Goal: Download file/media

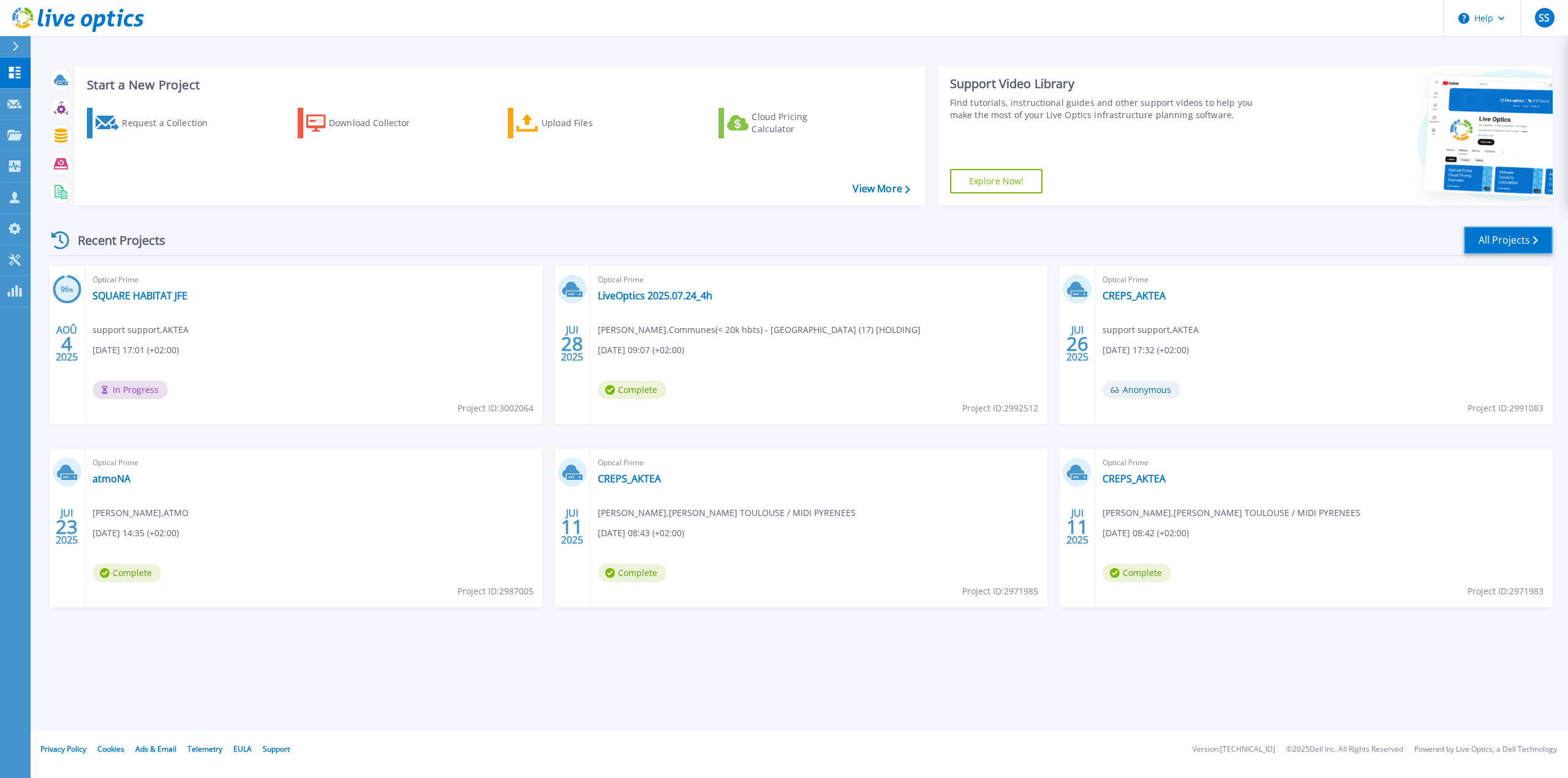
click at [1484, 237] on link "All Projects" at bounding box center [1508, 240] width 89 height 28
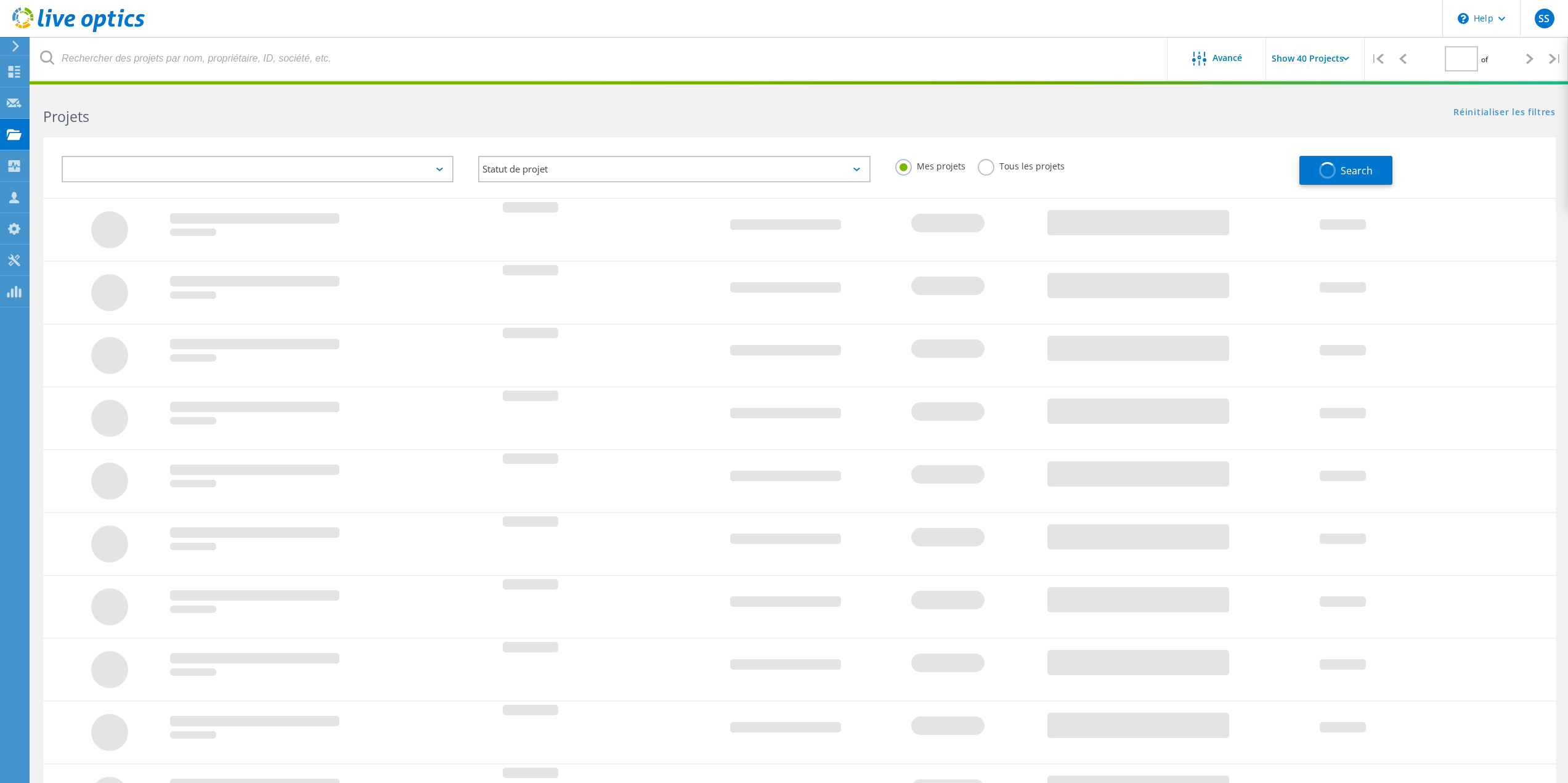
type input "1"
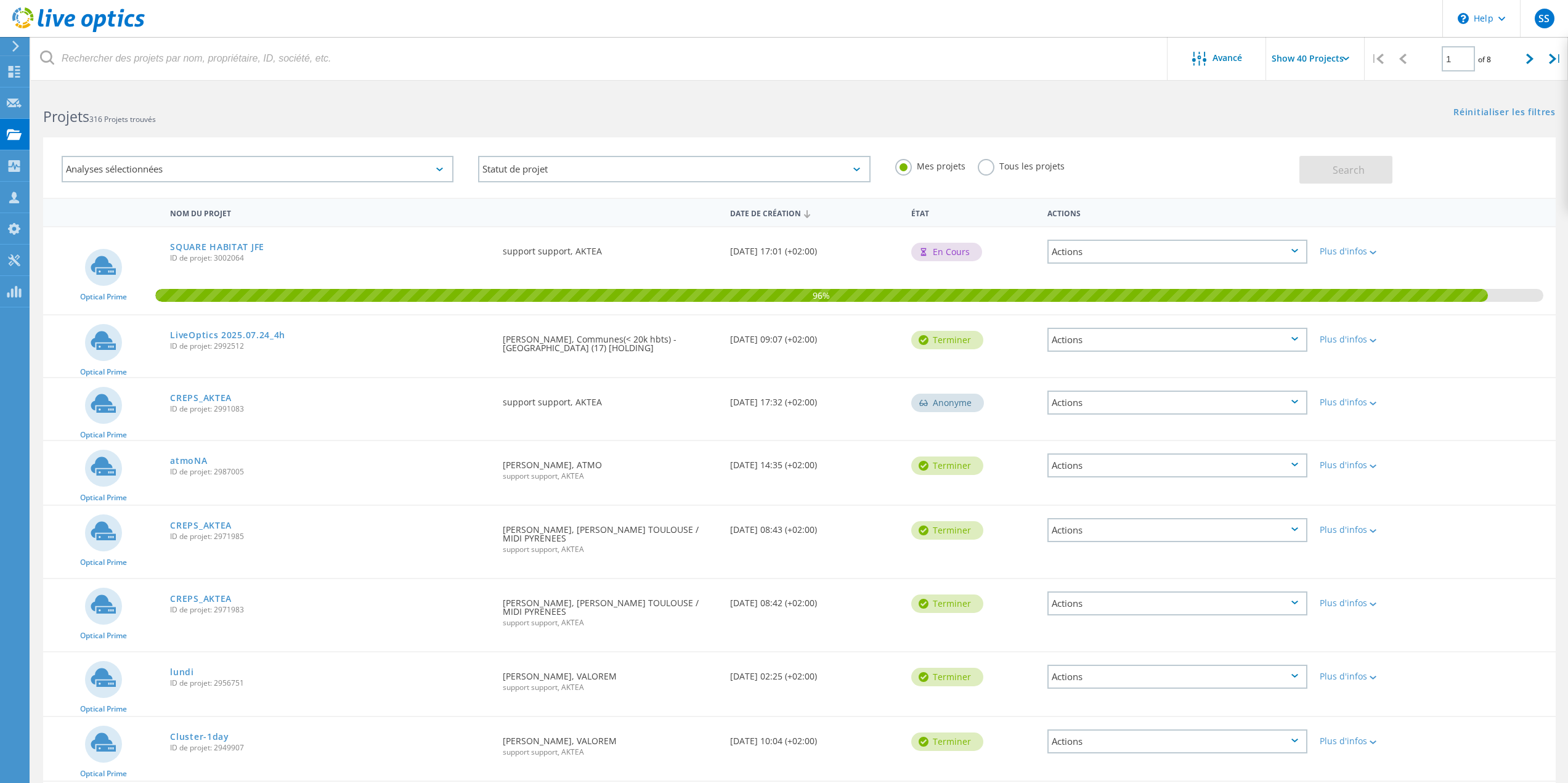
scroll to position [1033, 0]
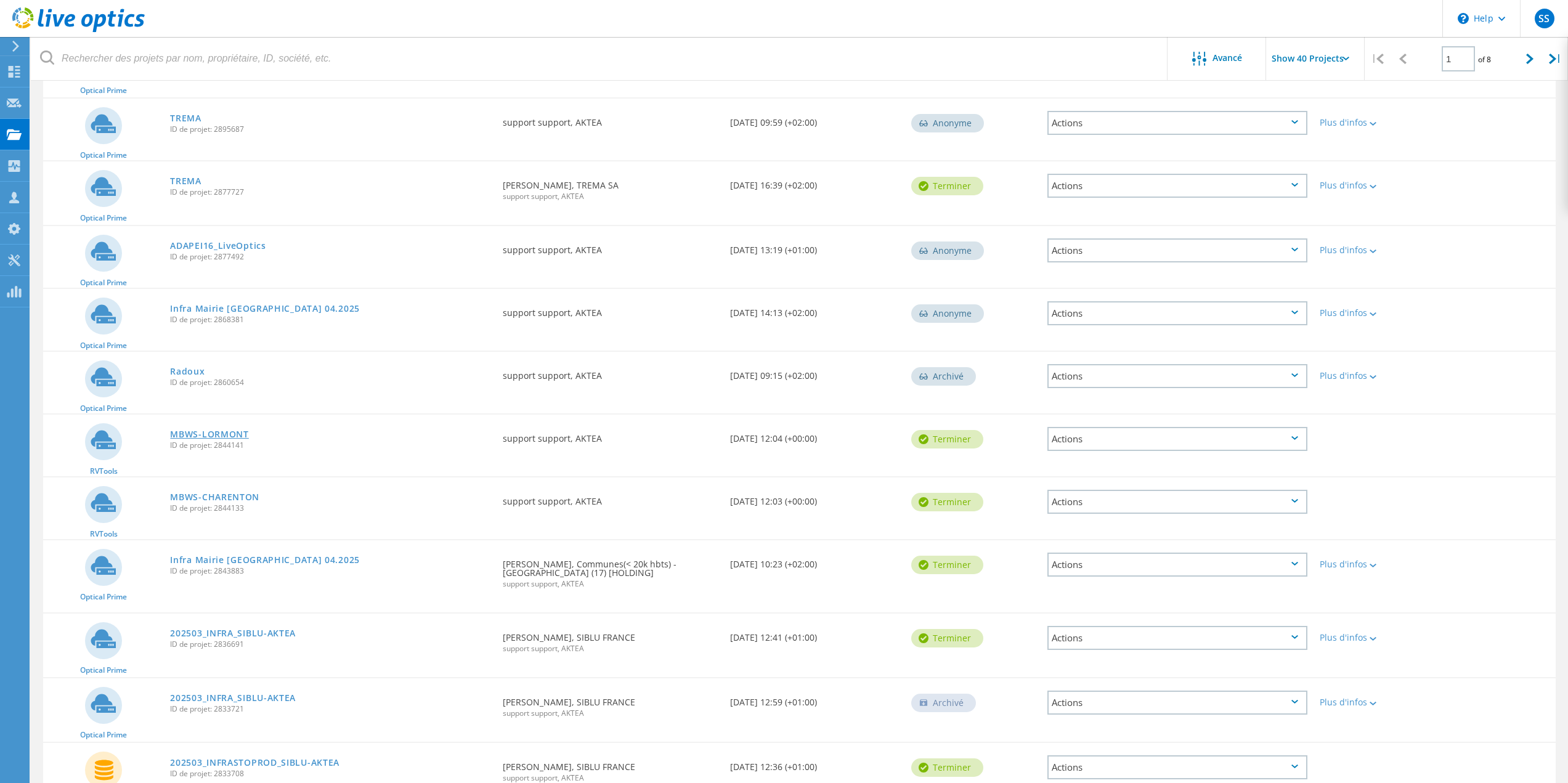
click at [200, 430] on link "MBWS-LORMONT" at bounding box center [209, 434] width 78 height 9
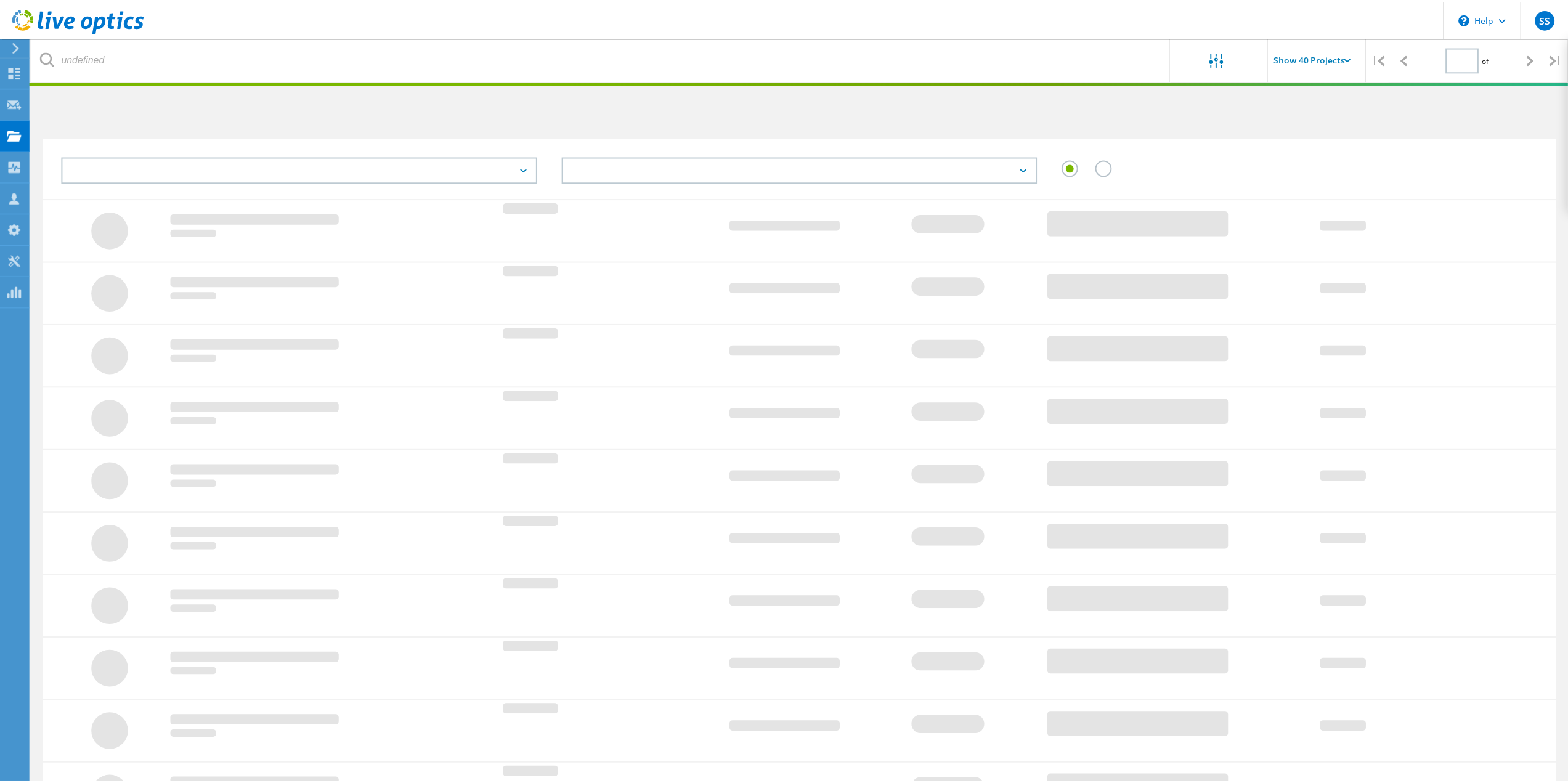
scroll to position [92, 0]
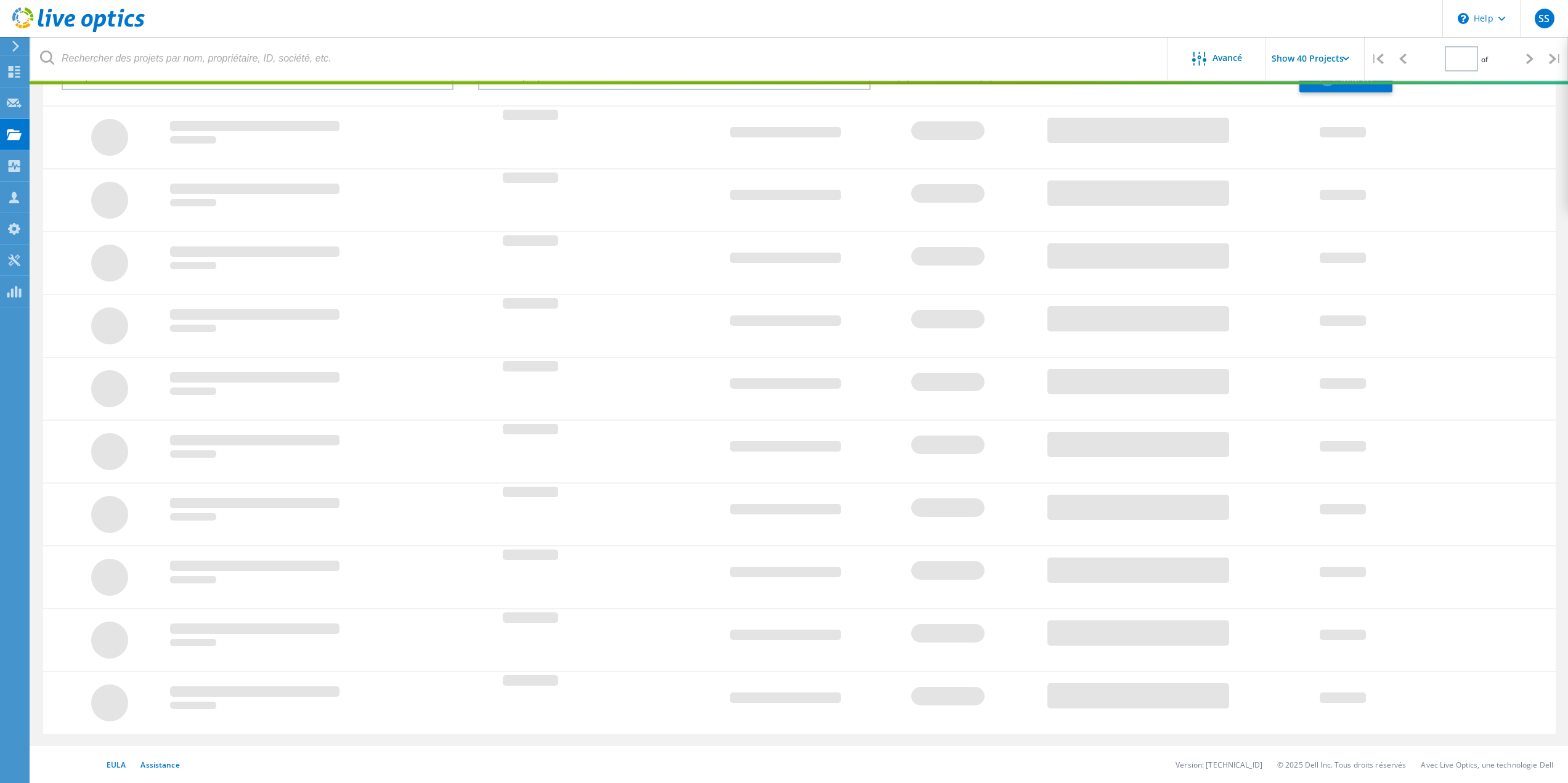
type input "1"
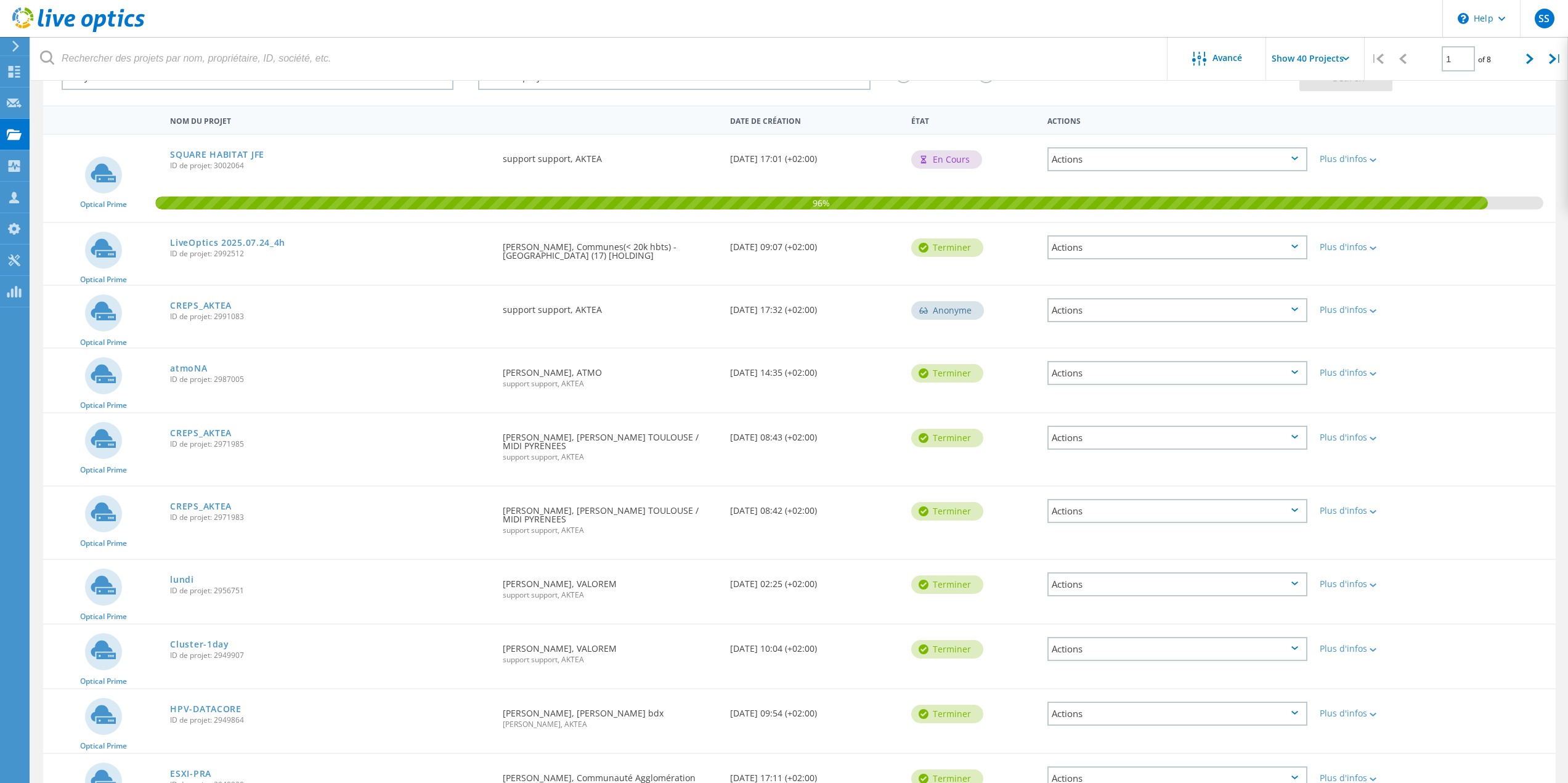
scroll to position [1033, 0]
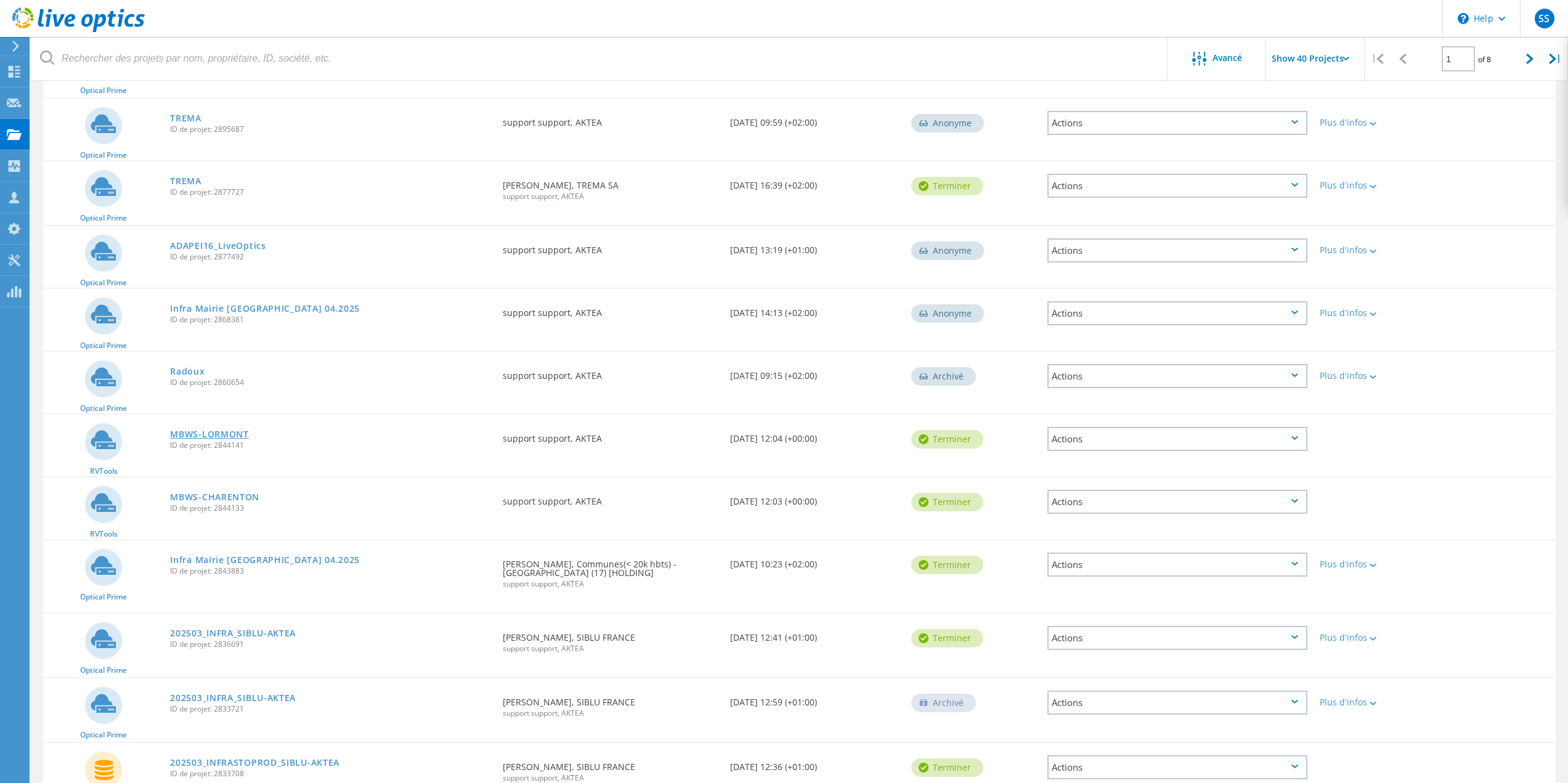
click at [209, 430] on link "MBWS-LORMONT" at bounding box center [209, 434] width 78 height 9
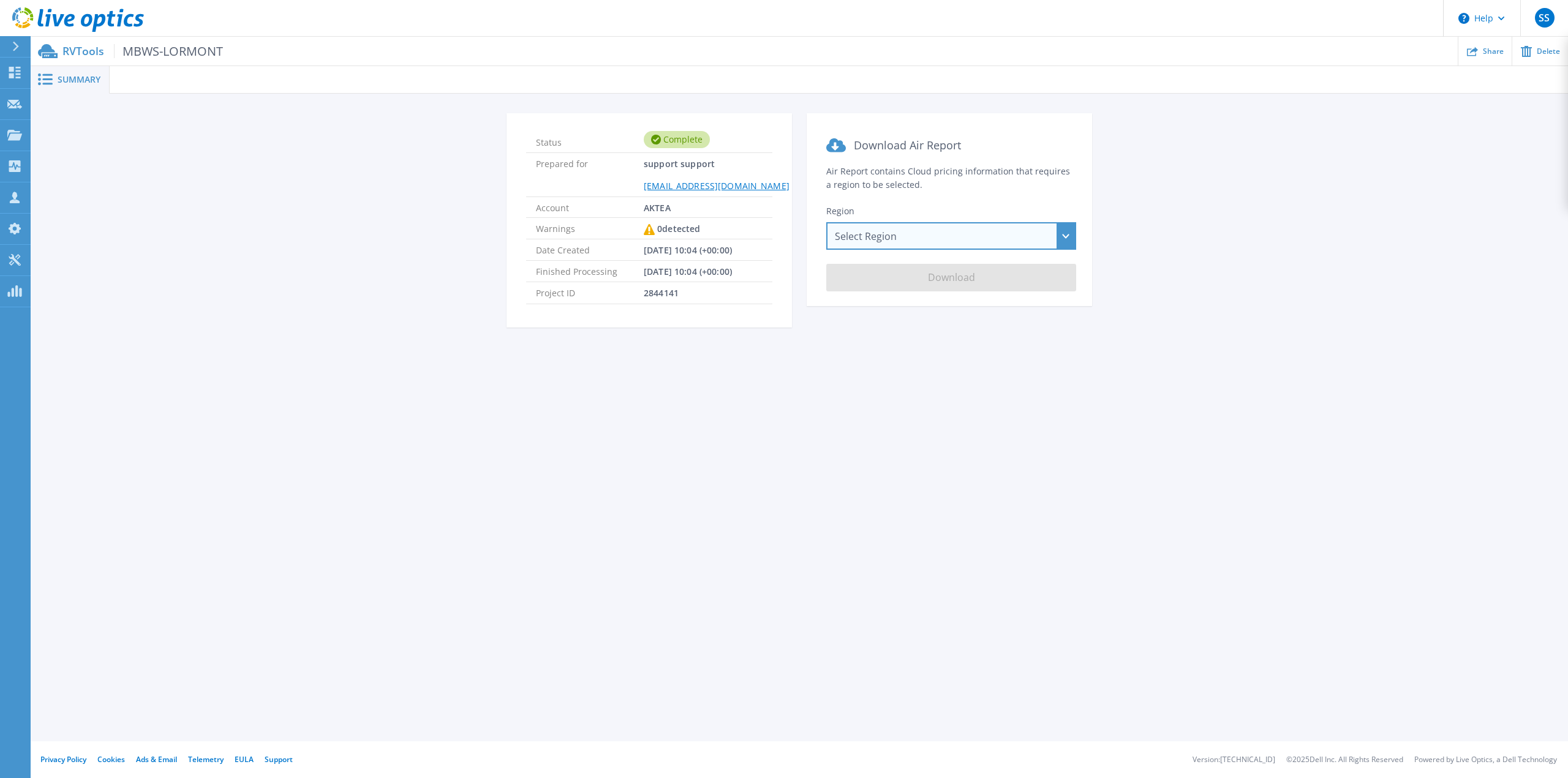
click at [950, 235] on div "Select Region [GEOGRAPHIC_DATA] ([GEOGRAPHIC_DATA]) [GEOGRAPHIC_DATA] ([GEOGRAP…" at bounding box center [951, 235] width 250 height 28
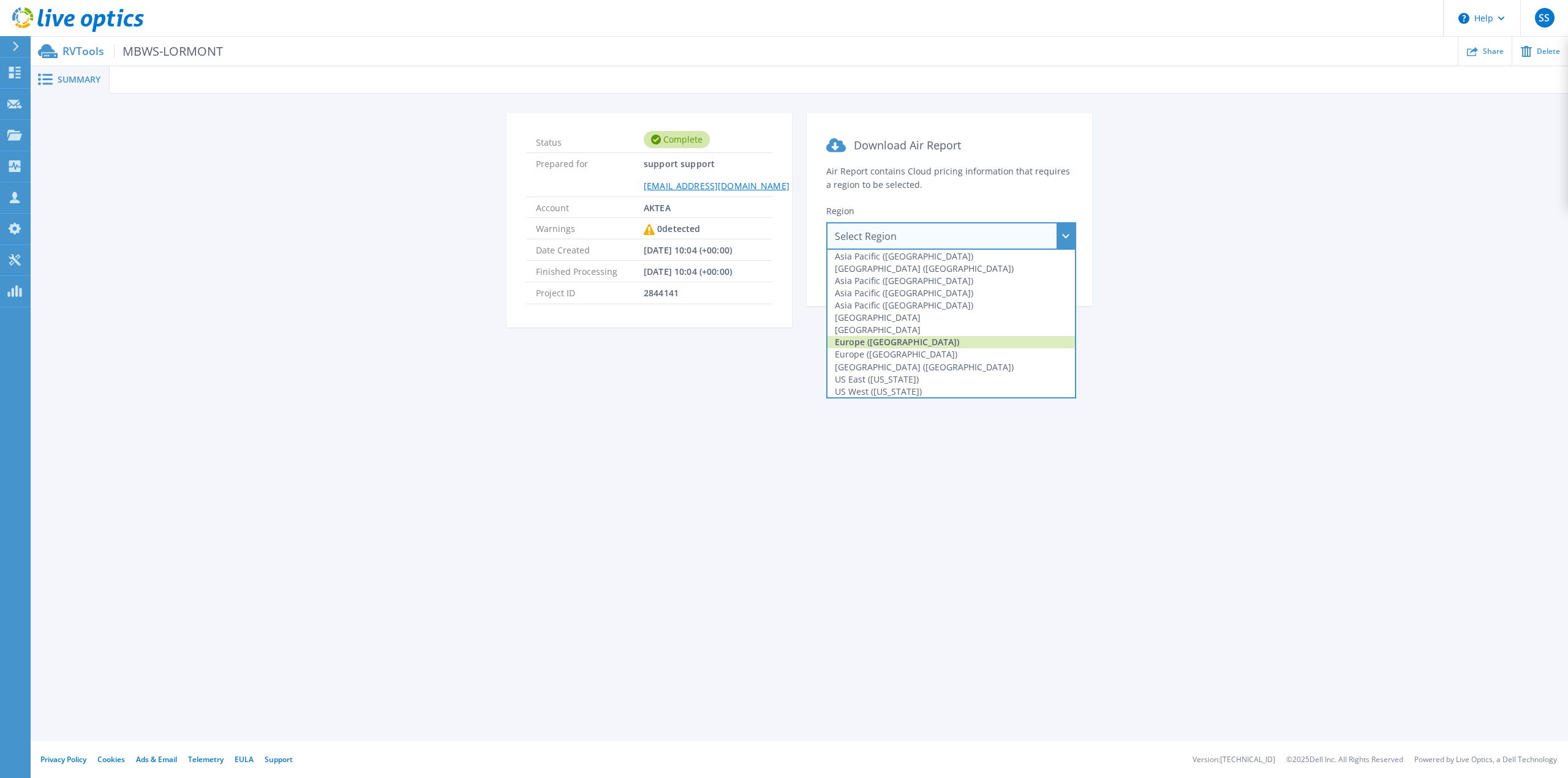
click at [871, 343] on div "Europe (Frankfurt)" at bounding box center [951, 342] width 248 height 12
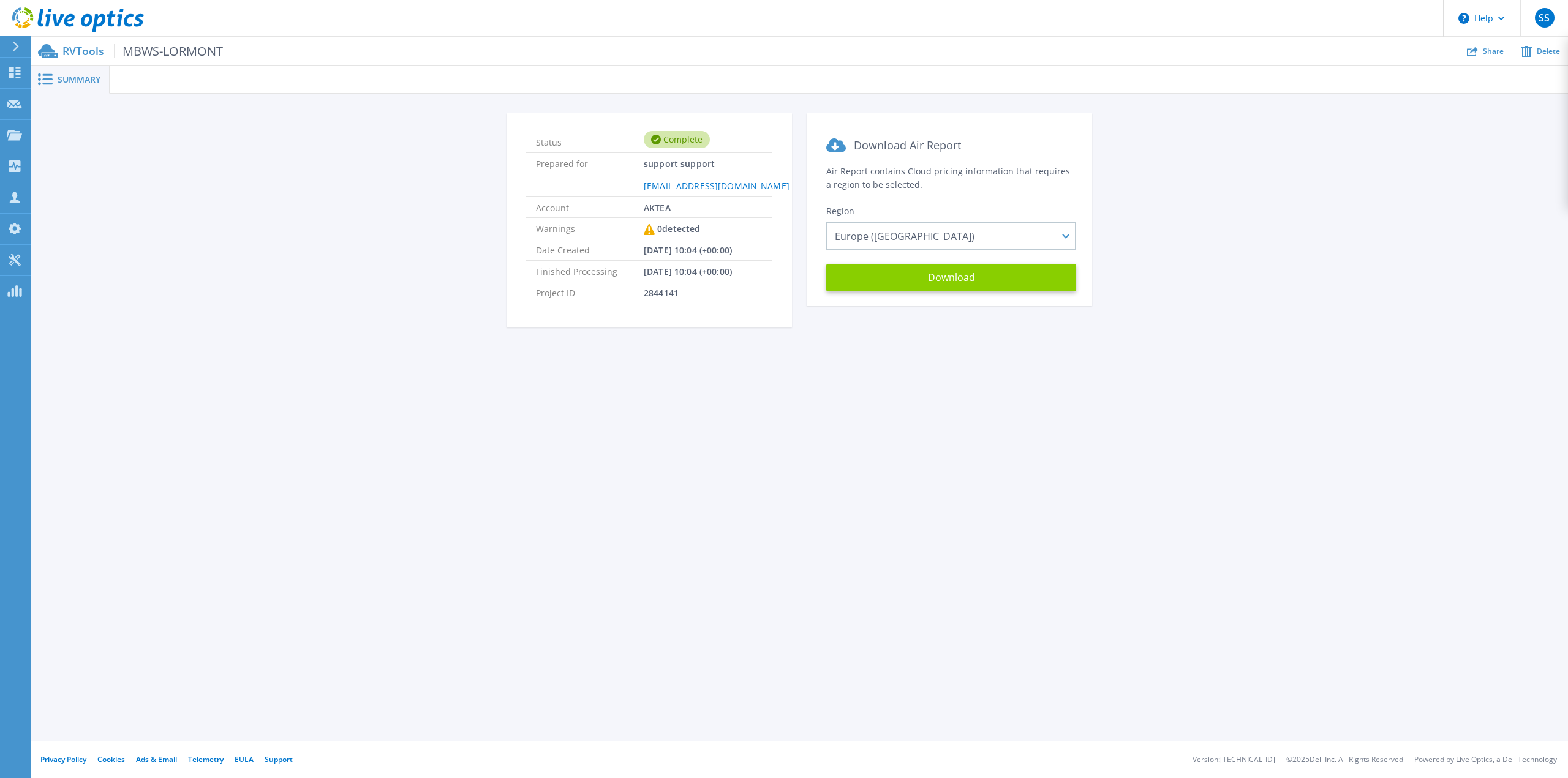
click at [894, 282] on button "Download" at bounding box center [951, 277] width 250 height 28
